Goal: Task Accomplishment & Management: Manage account settings

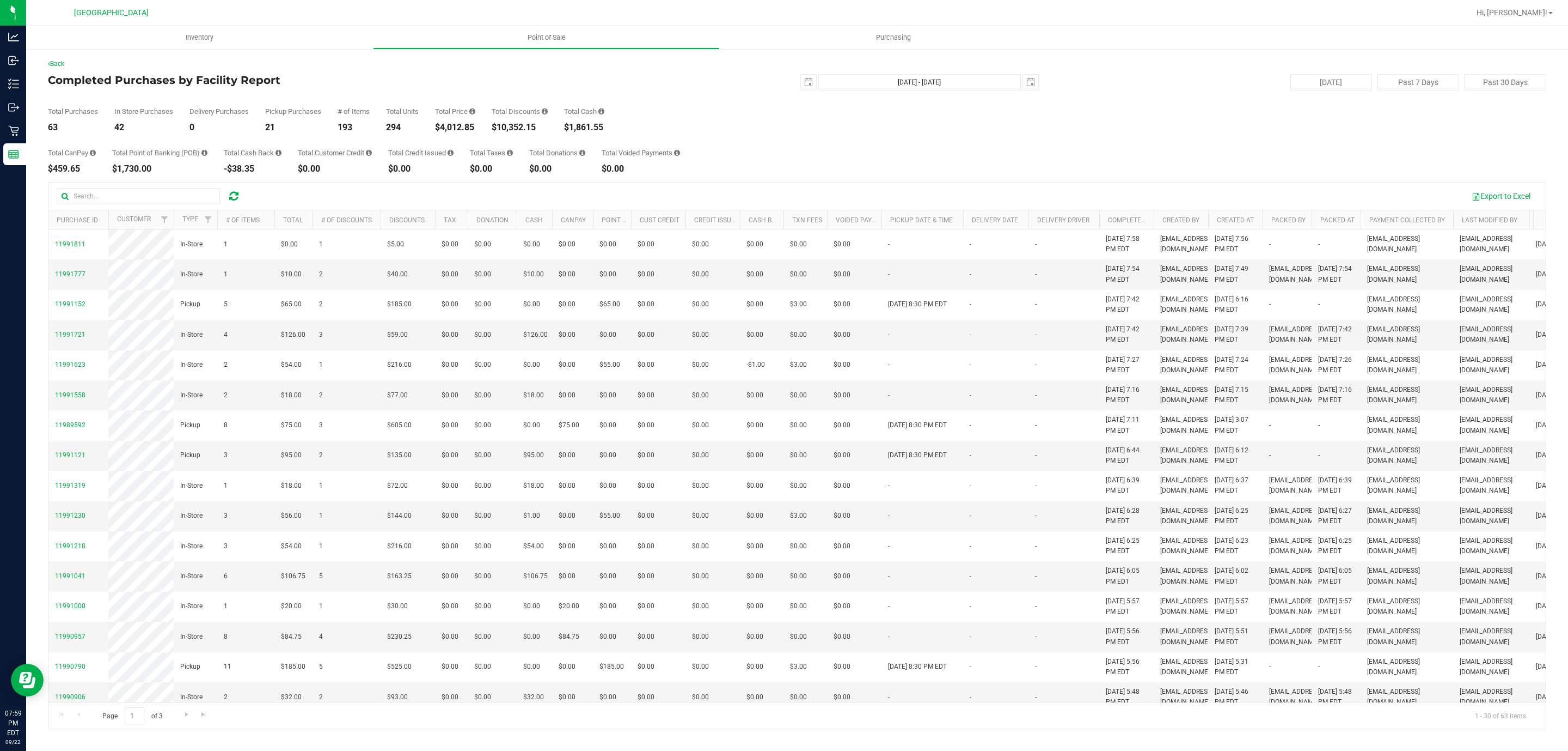
click at [460, 125] on div "$4,012.85" at bounding box center [455, 127] width 41 height 9
click at [459, 125] on div "$4,012.85" at bounding box center [455, 127] width 41 height 9
copy div "4,012.85"
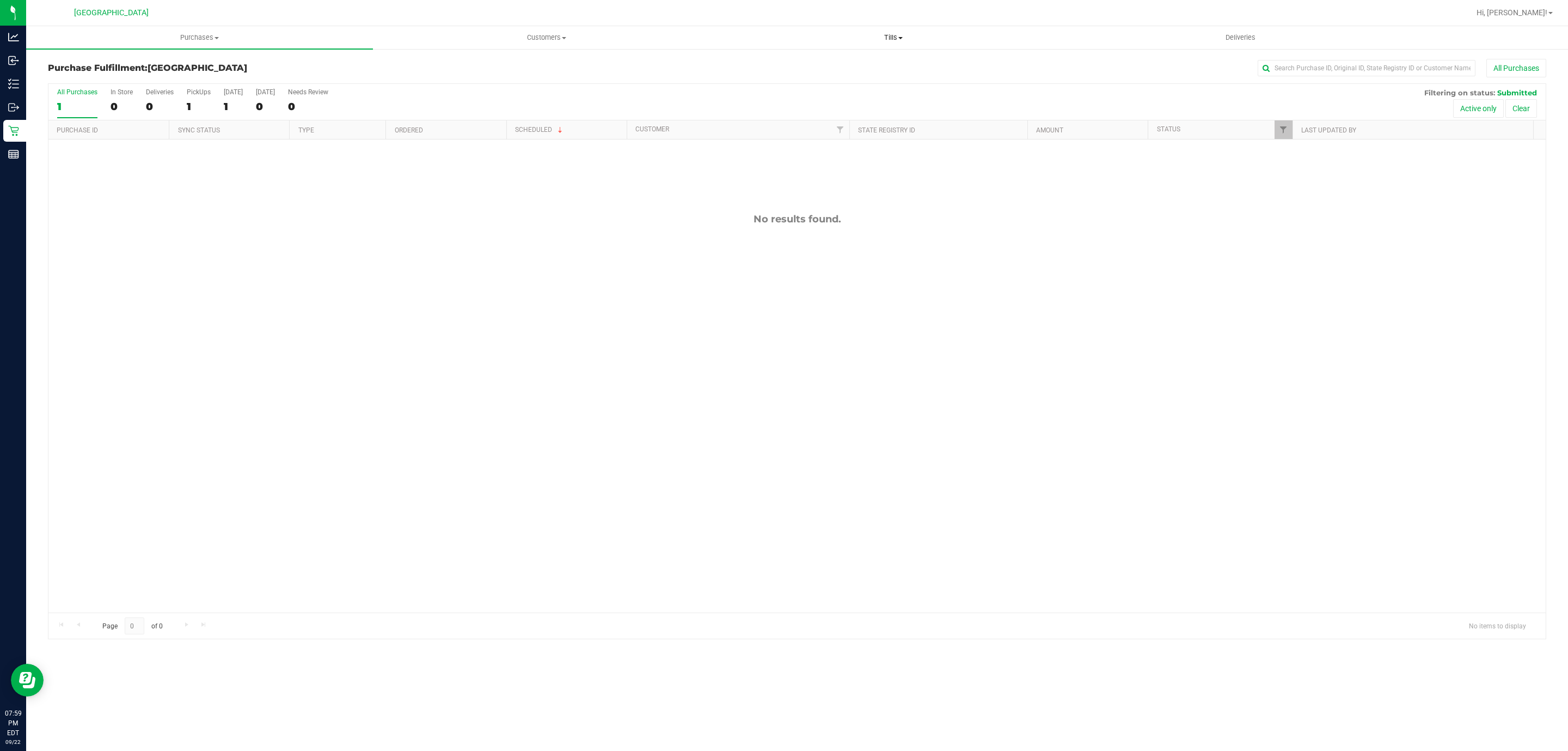
click at [899, 41] on span "Tills" at bounding box center [893, 37] width 346 height 10
click at [756, 64] on span "Manage tills" at bounding box center [756, 66] width 73 height 9
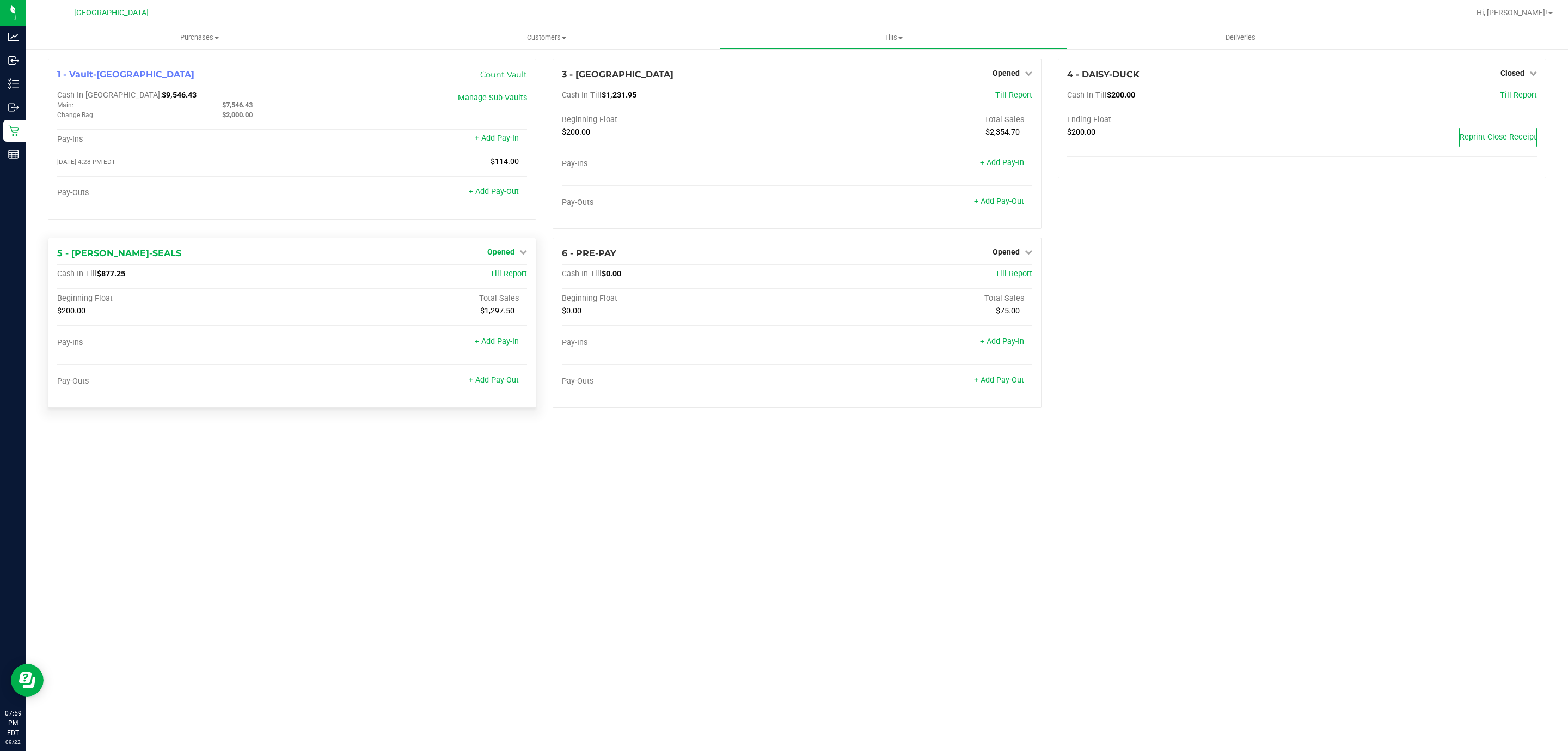
click at [520, 254] on icon at bounding box center [523, 252] width 8 height 8
click at [507, 275] on link "Close Till" at bounding box center [502, 274] width 29 height 9
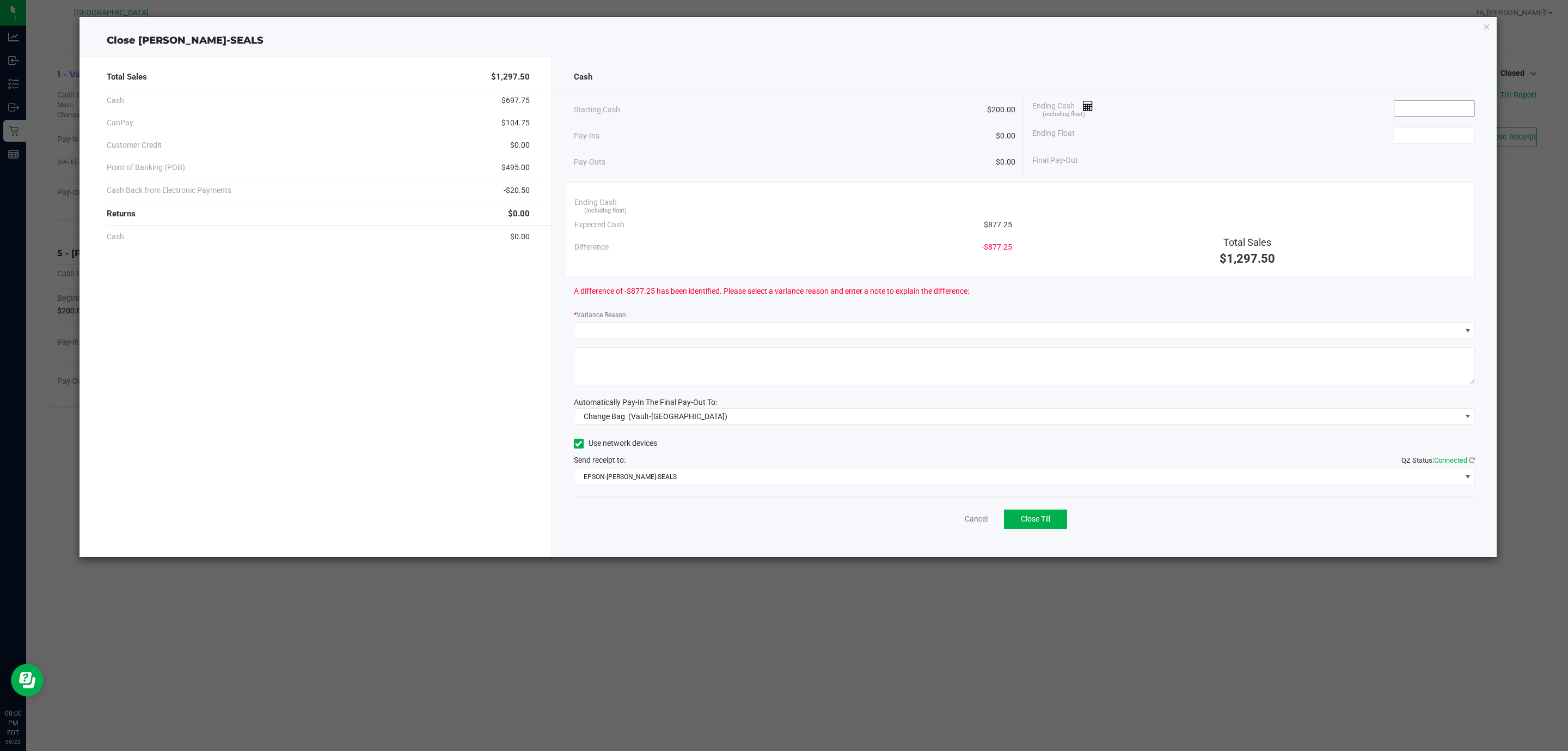
click at [1418, 107] on input at bounding box center [1434, 108] width 80 height 15
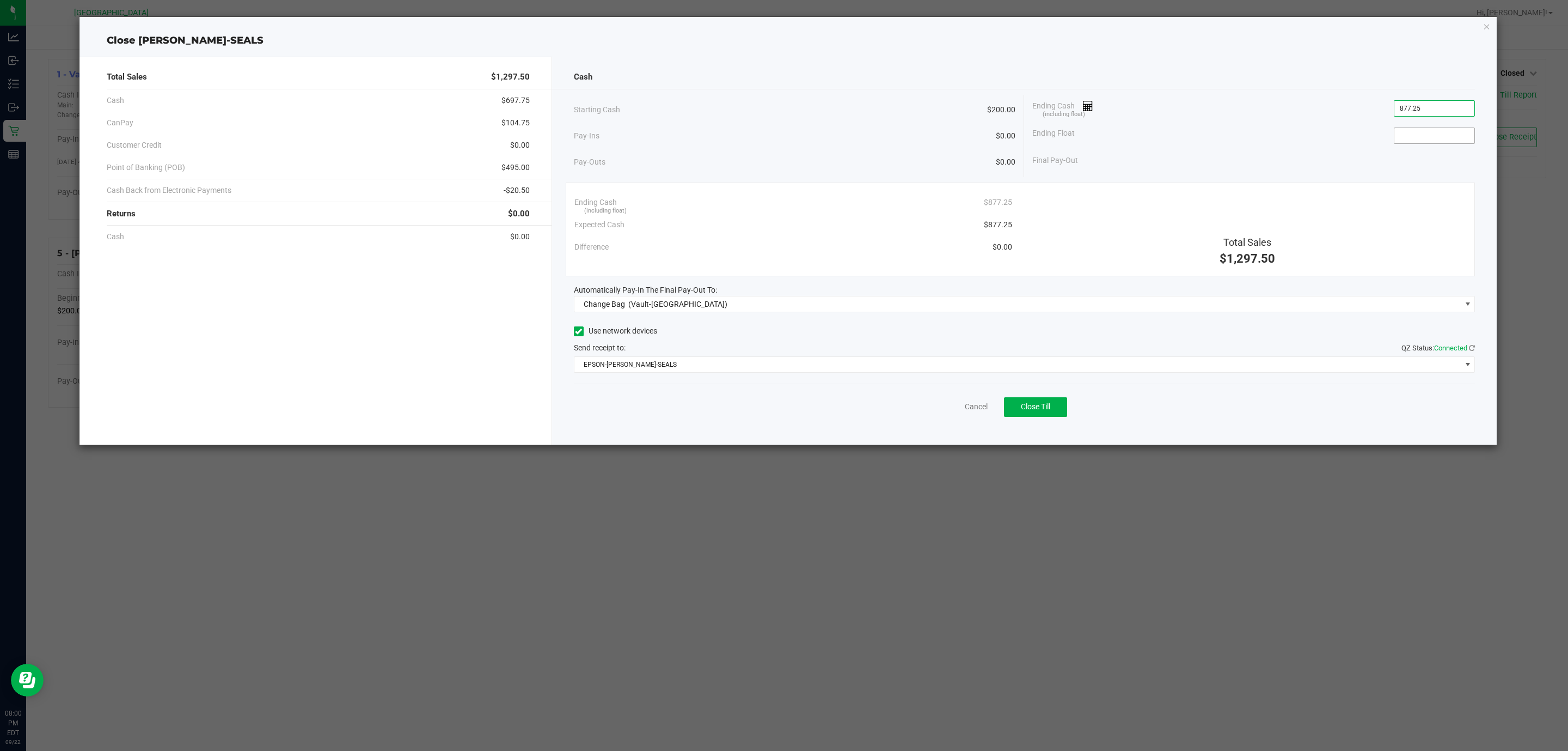
type input "$877.25"
click at [1410, 132] on input at bounding box center [1434, 135] width 80 height 15
type input "$200.00"
click at [622, 304] on span "Change Bag" at bounding box center [604, 303] width 41 height 9
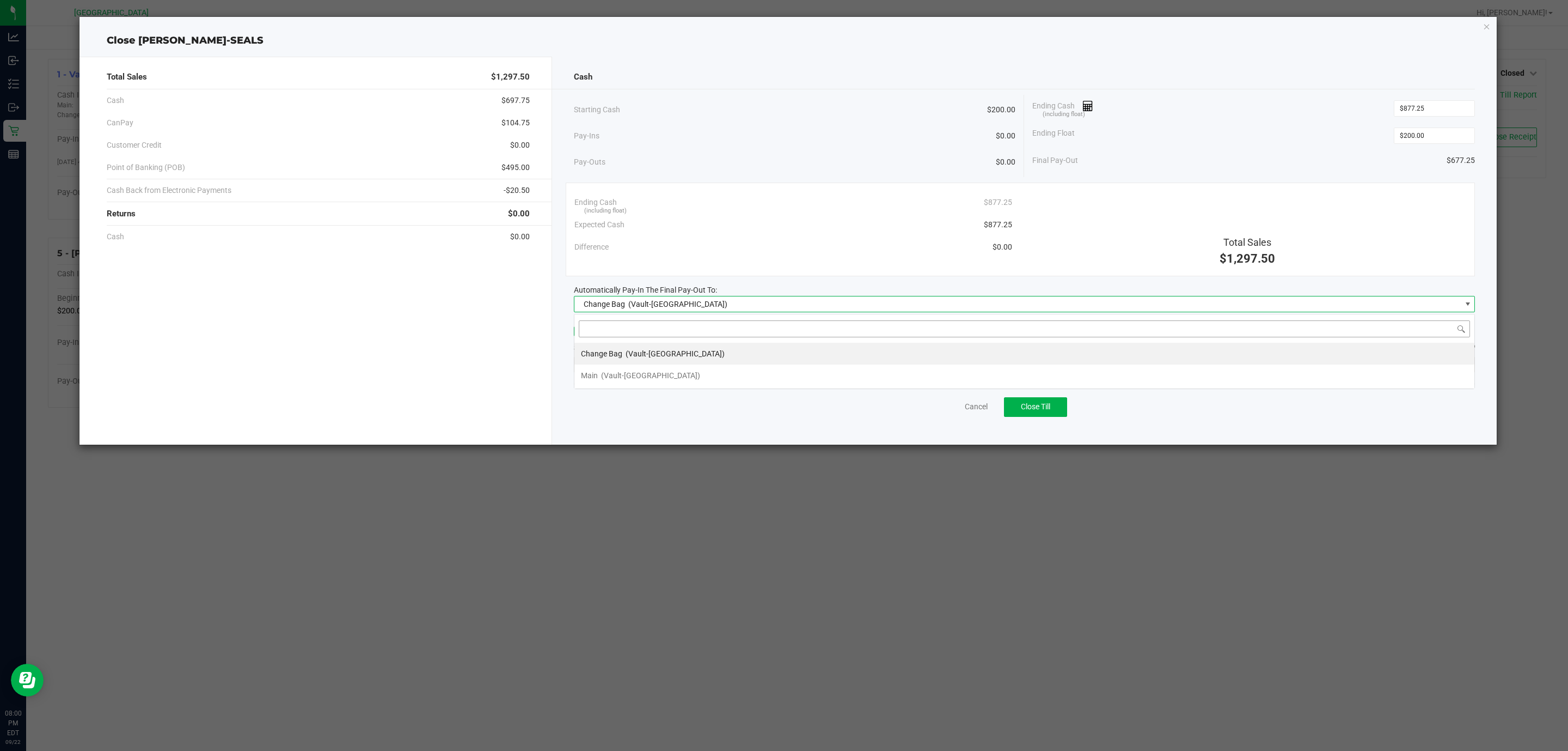
scroll to position [16, 902]
click at [612, 370] on div "Main (Vault-[GEOGRAPHIC_DATA])" at bounding box center [641, 376] width 119 height 20
click at [654, 370] on span "EPSON-[PERSON_NAME]-SEALS" at bounding box center [1018, 364] width 887 height 15
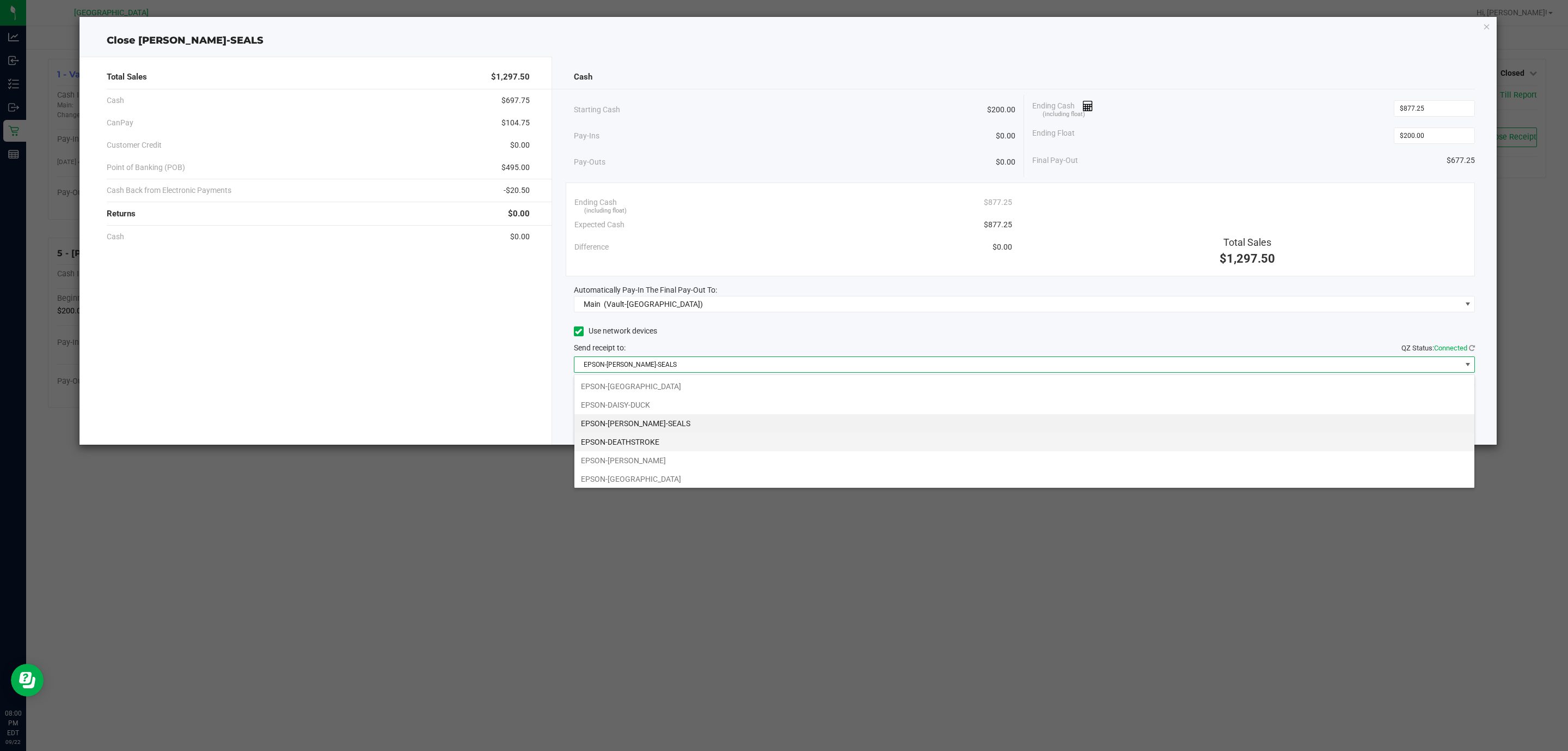
click at [667, 444] on li "EPSON-DEATHSTROKE" at bounding box center [1024, 442] width 900 height 18
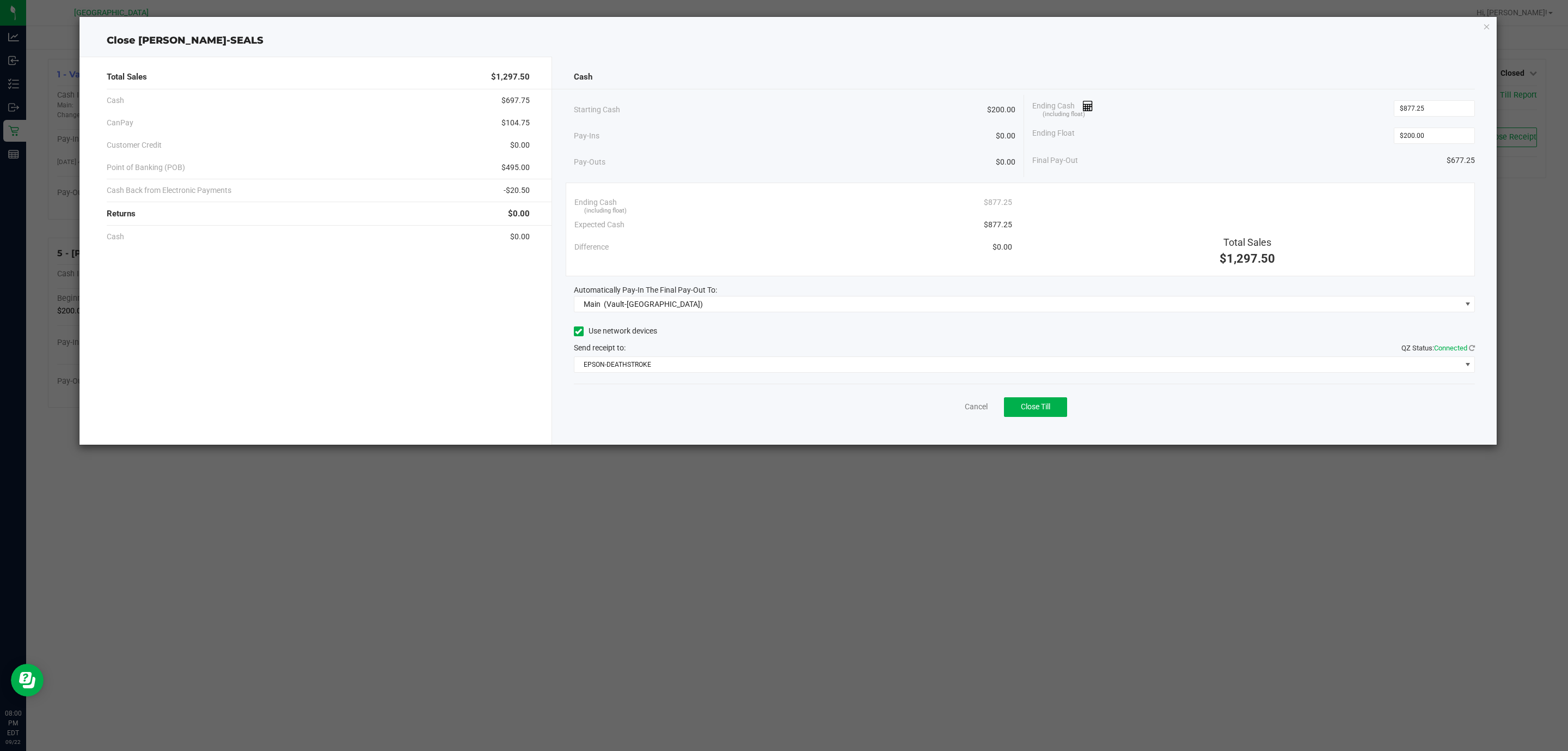
drag, startPoint x: 345, startPoint y: 345, endPoint x: 286, endPoint y: 490, distance: 156.5
click at [345, 344] on div "Total Sales $1,297.50 Cash $697.75 CanPay $104.75 Customer Credit $0.00 Point o…" at bounding box center [316, 250] width 473 height 388
click at [1485, 28] on icon "button" at bounding box center [1487, 26] width 8 height 13
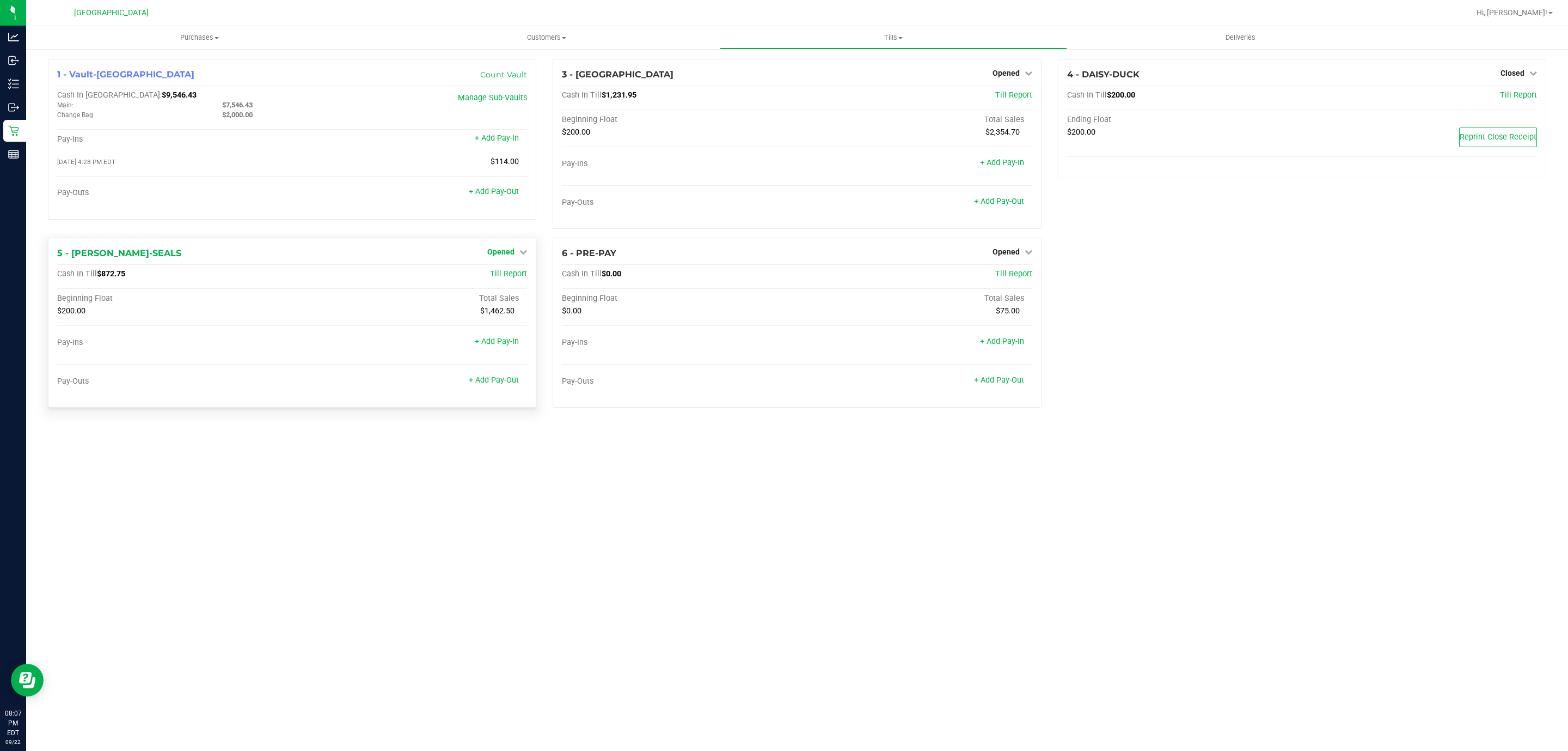
click at [504, 250] on span "Opened" at bounding box center [501, 251] width 28 height 9
click at [512, 279] on link "Close Till" at bounding box center [502, 274] width 29 height 9
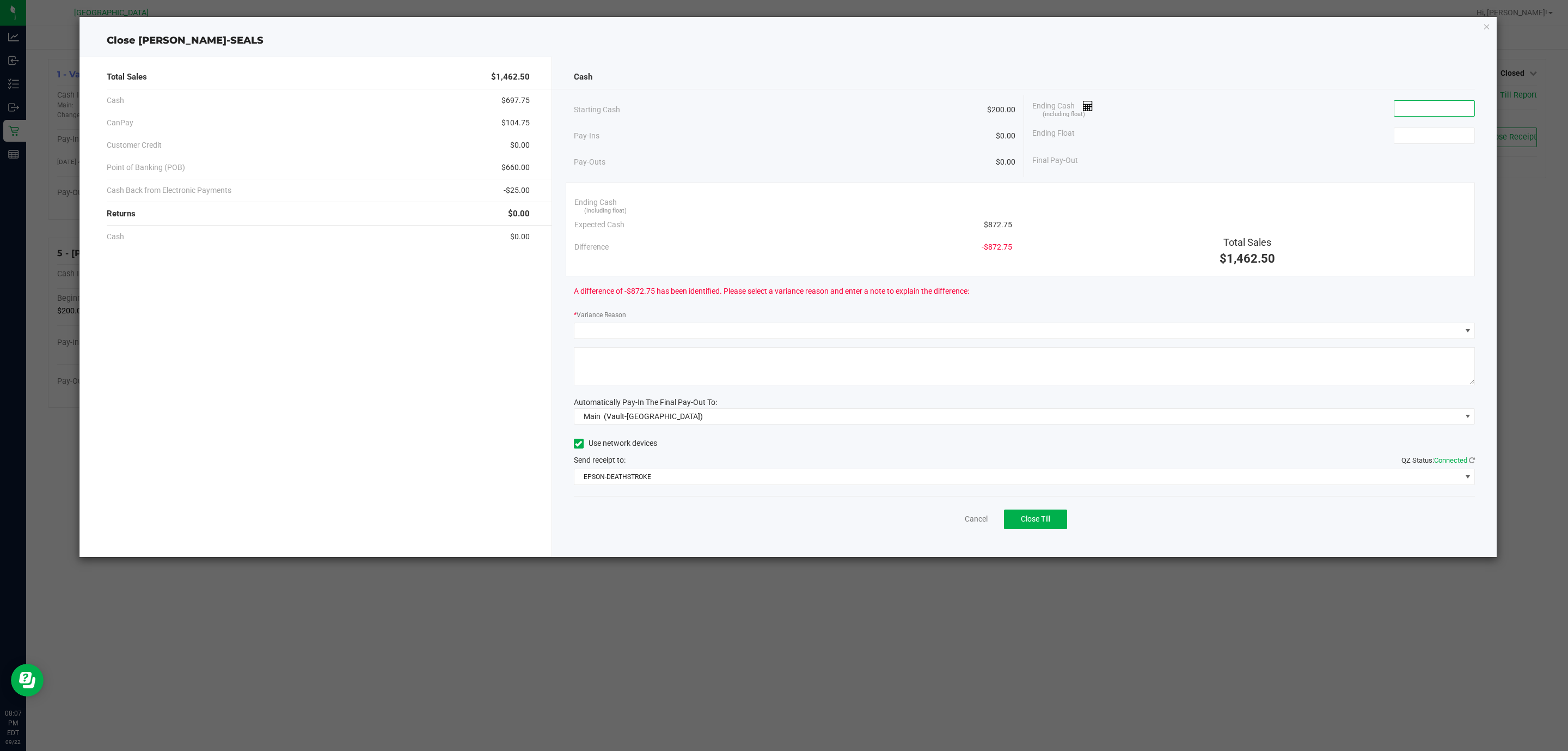
click at [1431, 111] on input at bounding box center [1434, 108] width 80 height 15
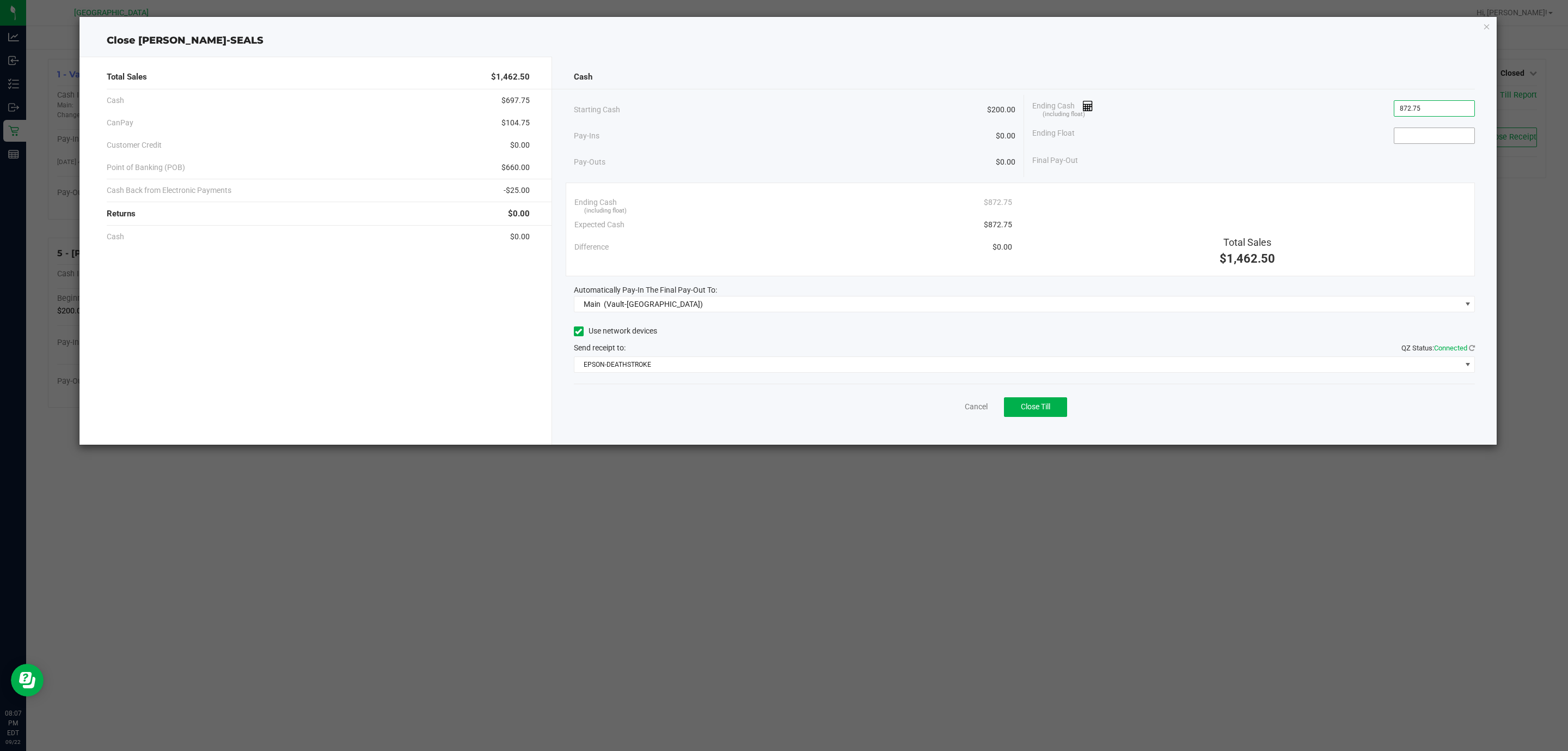
type input "$872.75"
click at [1419, 136] on input at bounding box center [1434, 135] width 80 height 15
type input "$200.00"
drag, startPoint x: 688, startPoint y: 104, endPoint x: 688, endPoint y: 110, distance: 6.0
click at [688, 108] on div "Starting Cash $200.00" at bounding box center [794, 110] width 442 height 30
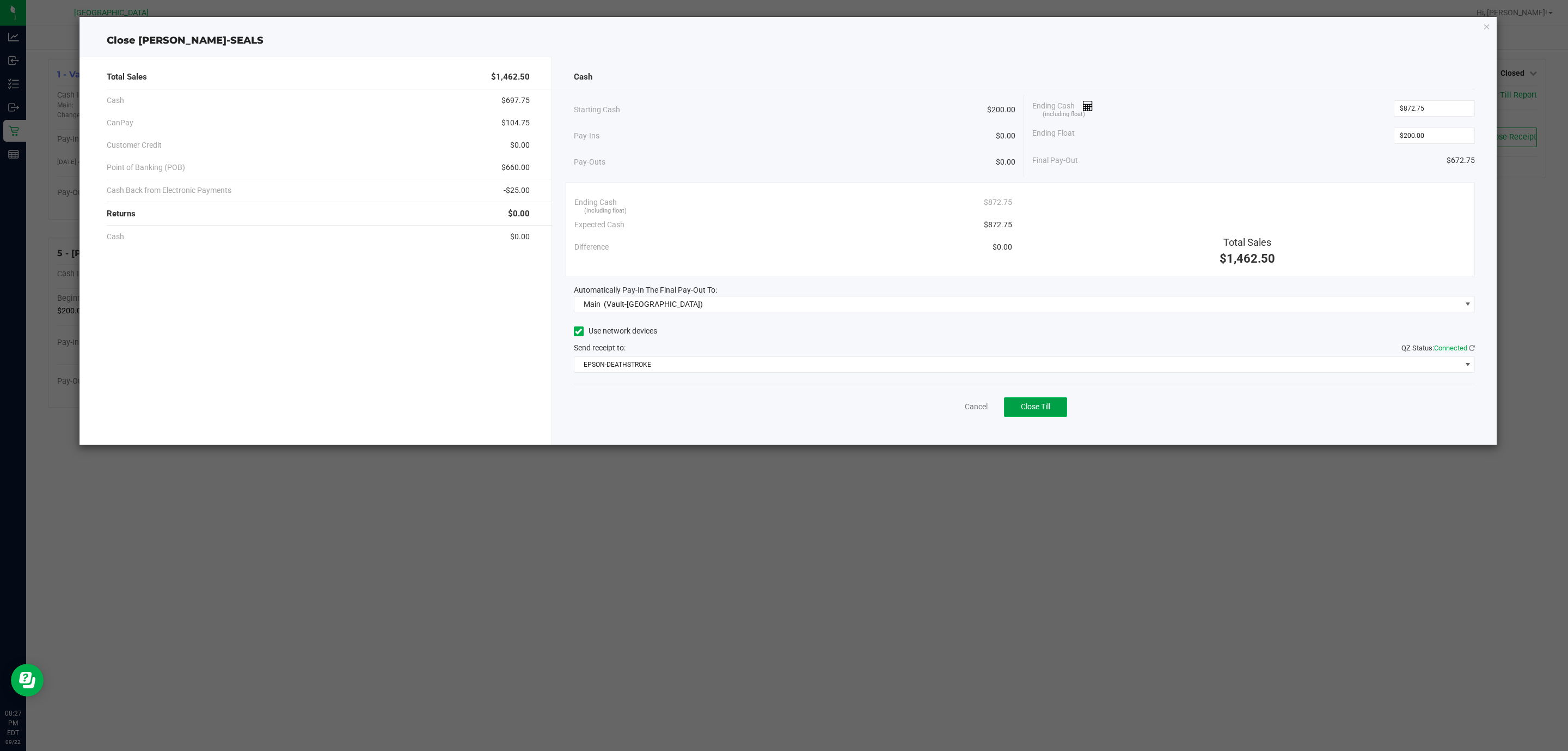
click at [1039, 411] on span "Close Till" at bounding box center [1036, 406] width 29 height 9
